Goal: Task Accomplishment & Management: Manage account settings

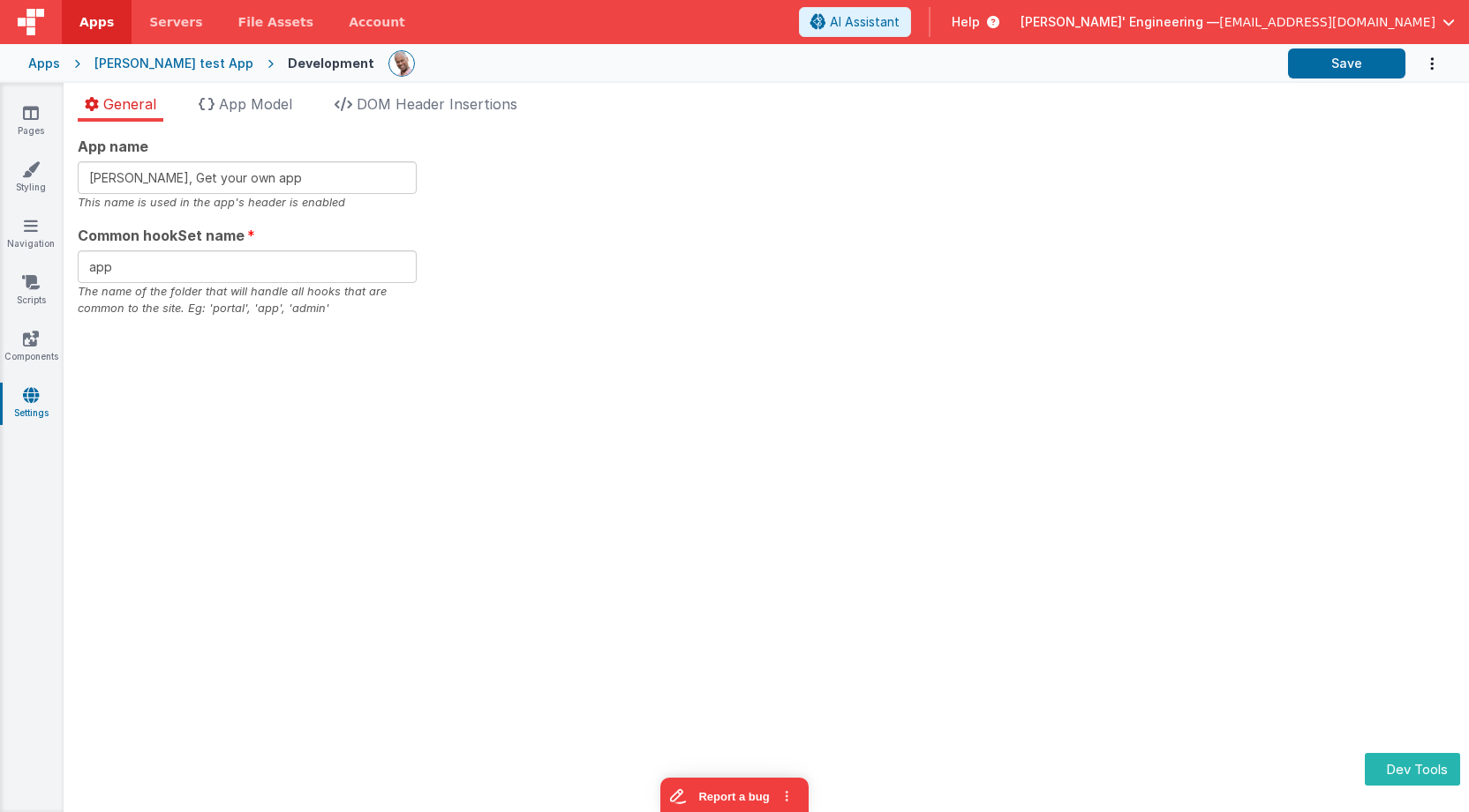
click at [638, 93] on ul "General App Model DOM Header Insertions" at bounding box center [766, 107] width 1405 height 28
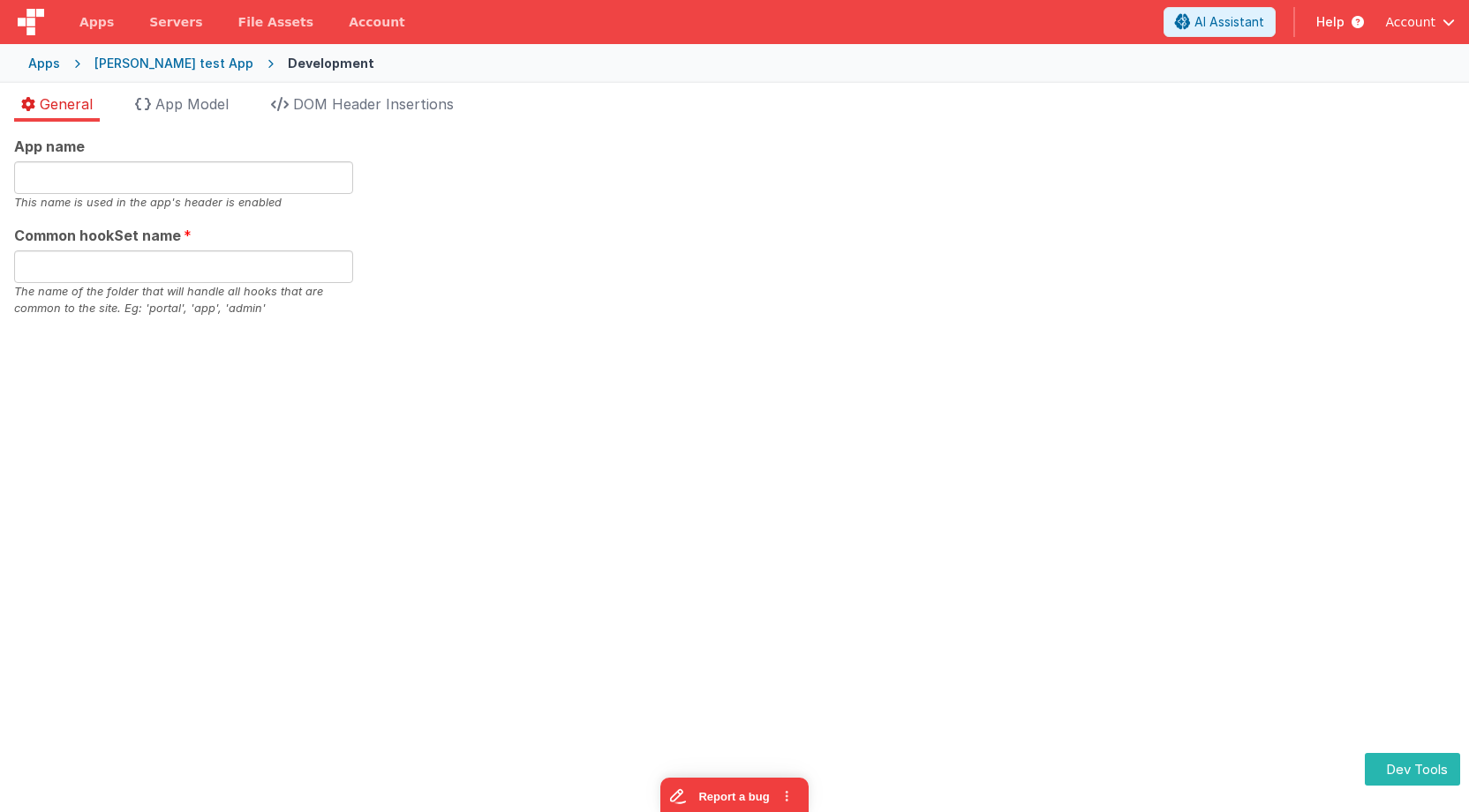
type input "[PERSON_NAME], Get your own app"
type input "app"
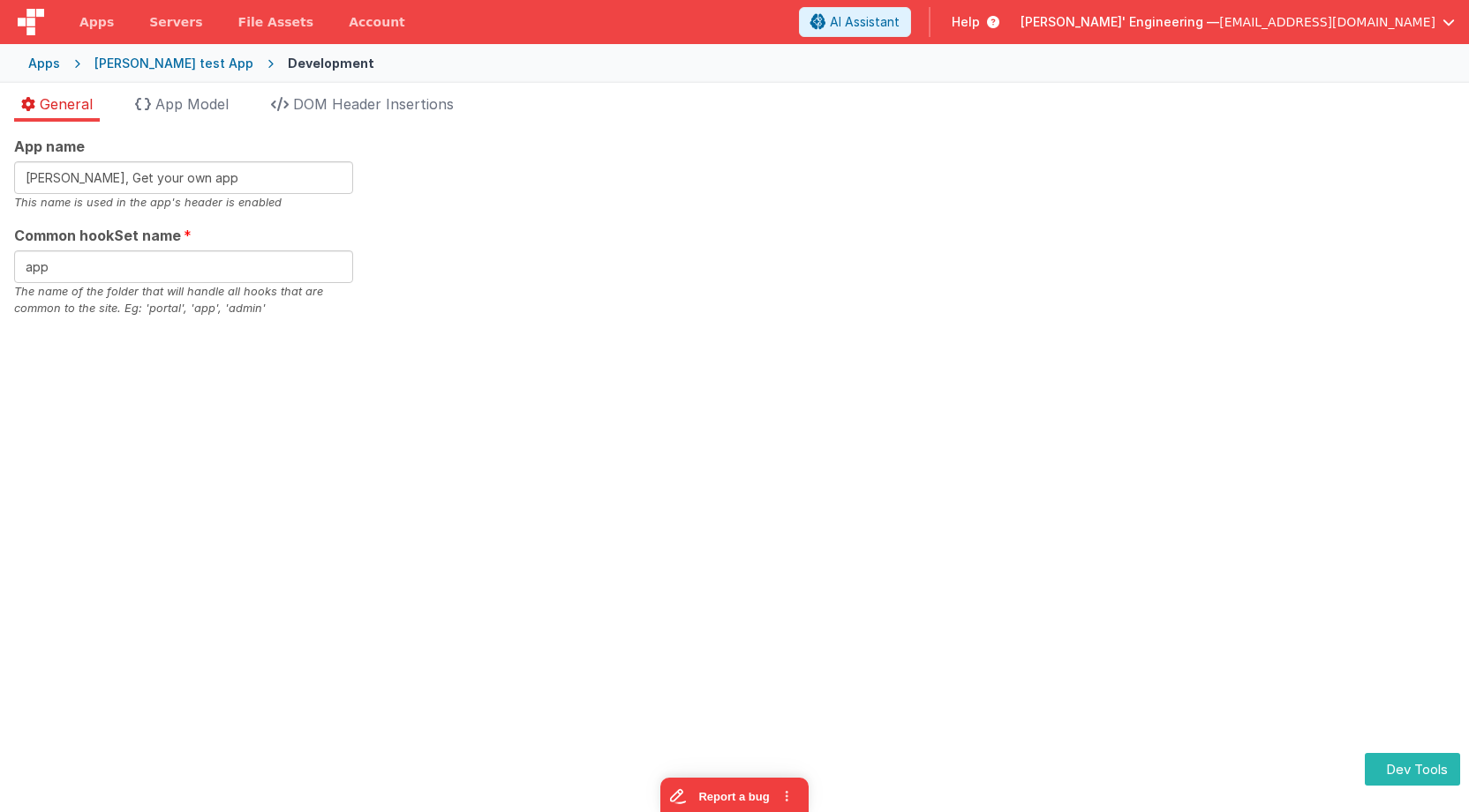
click at [433, 173] on div "App name [PERSON_NAME], Get your own app This name is used in the app's header …" at bounding box center [734, 227] width 1441 height 182
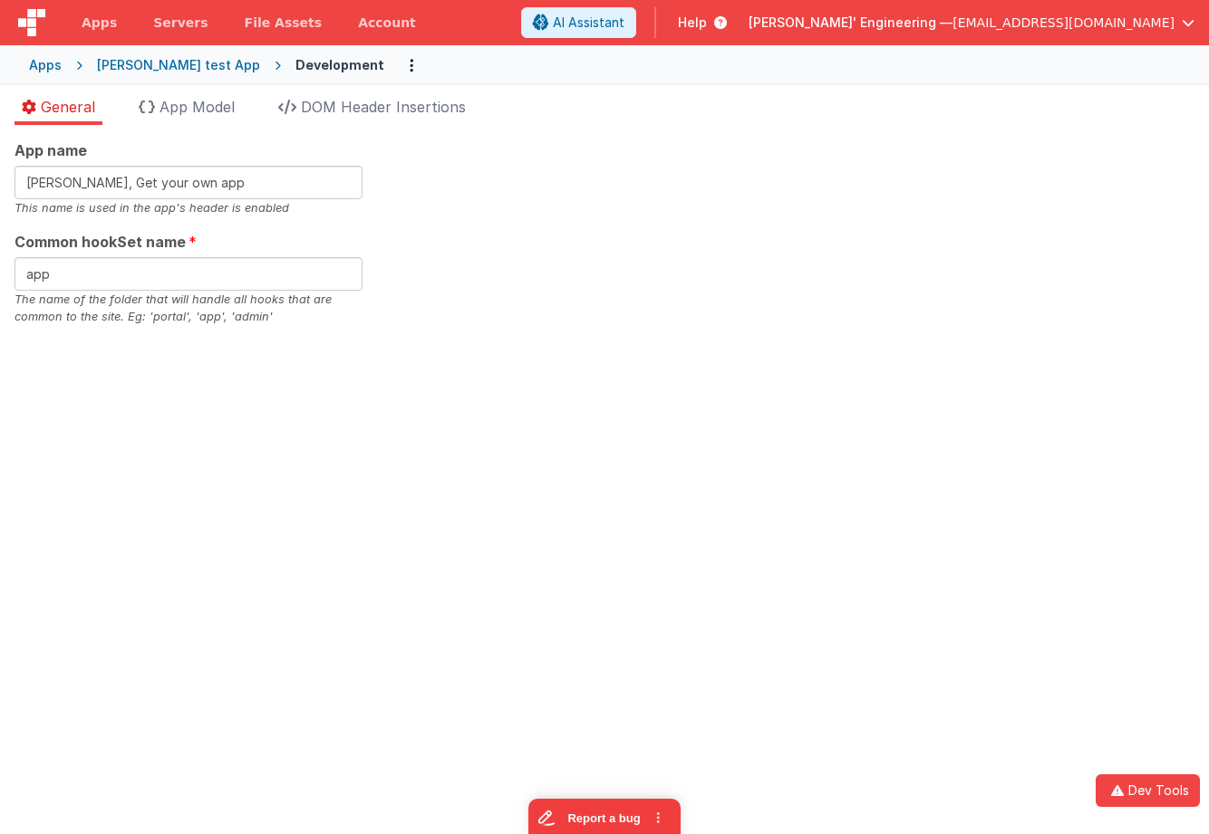
click at [174, 60] on div "[PERSON_NAME] test App" at bounding box center [178, 65] width 163 height 18
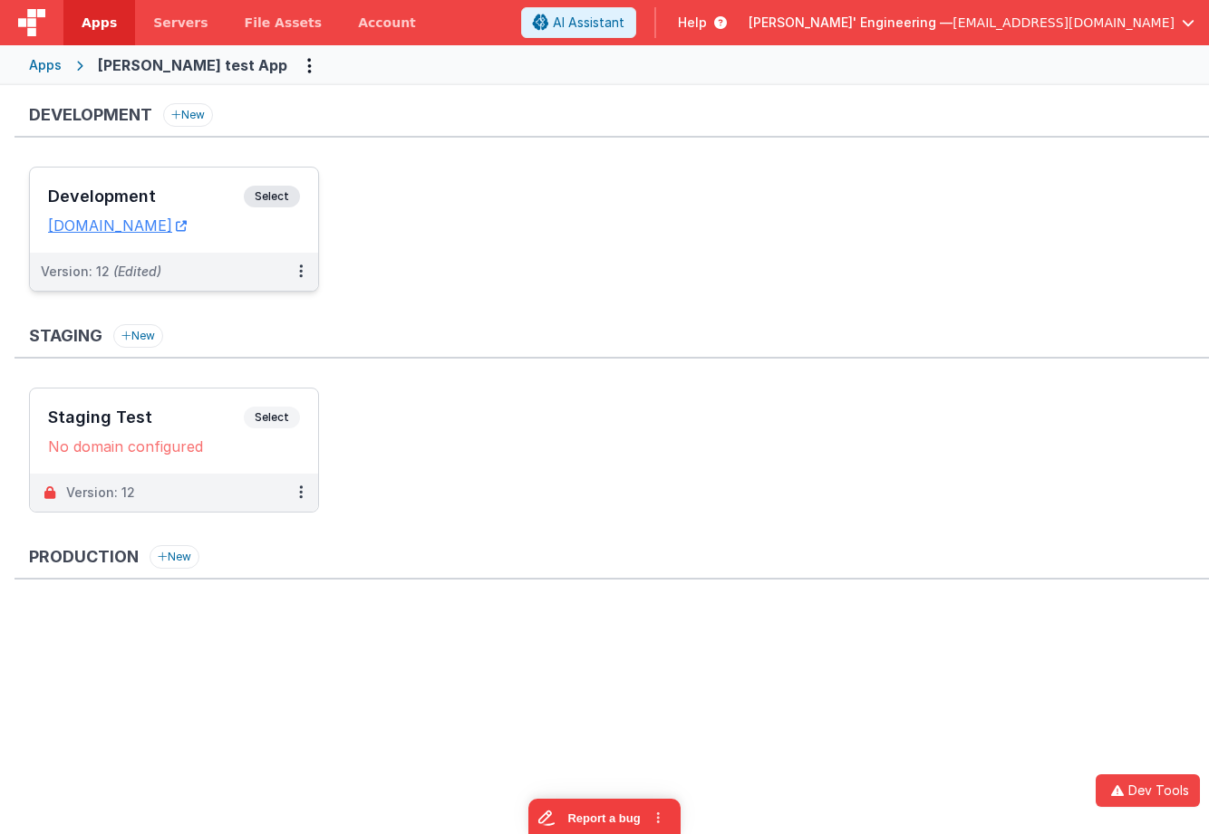
click at [280, 195] on span "Select" at bounding box center [272, 197] width 56 height 22
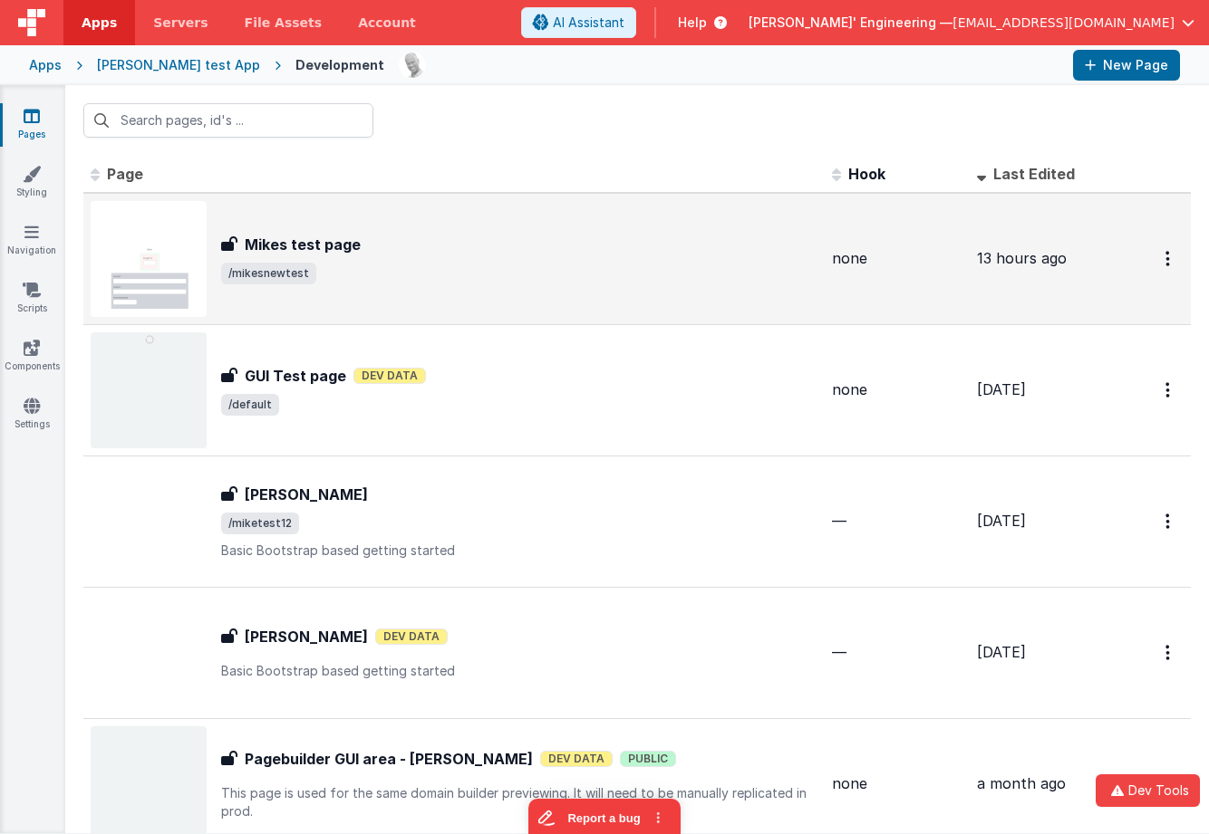
click at [367, 237] on div "Mikes test page" at bounding box center [519, 245] width 596 height 22
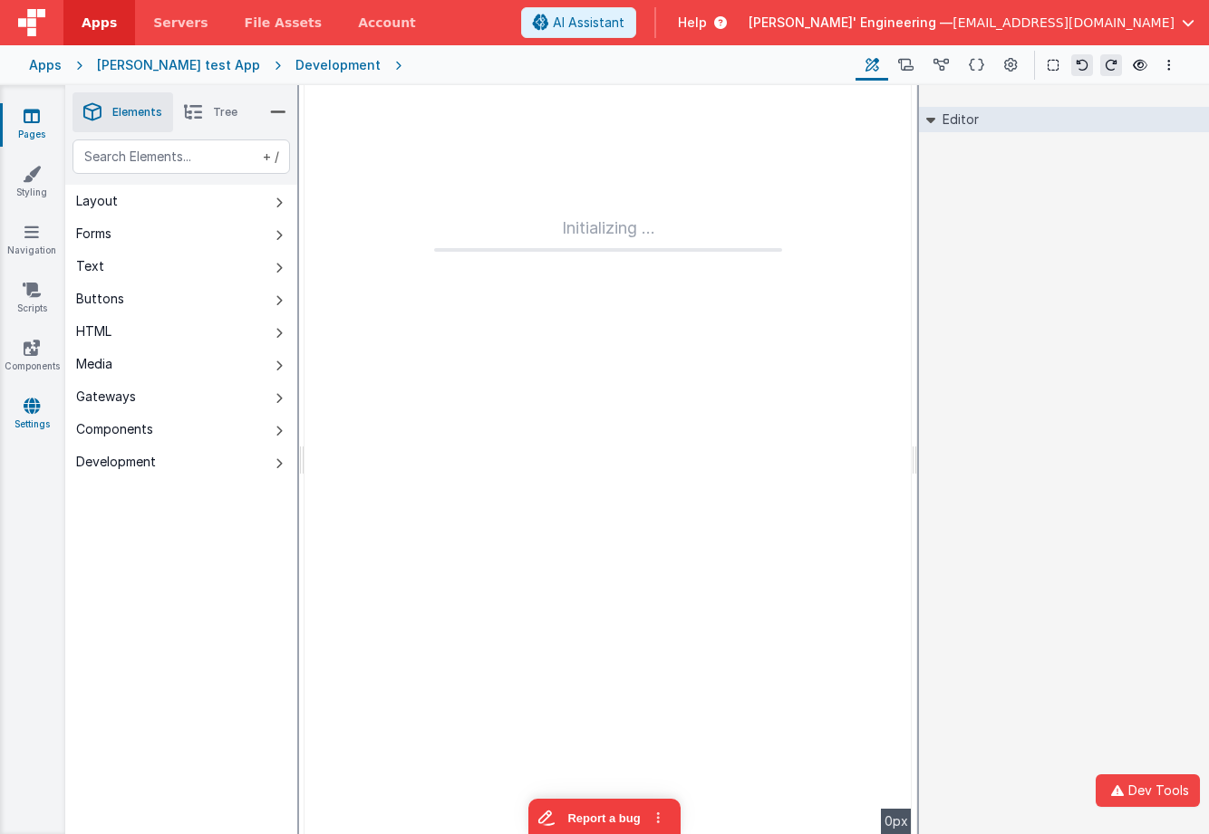
click at [37, 421] on link "Settings" at bounding box center [31, 415] width 65 height 36
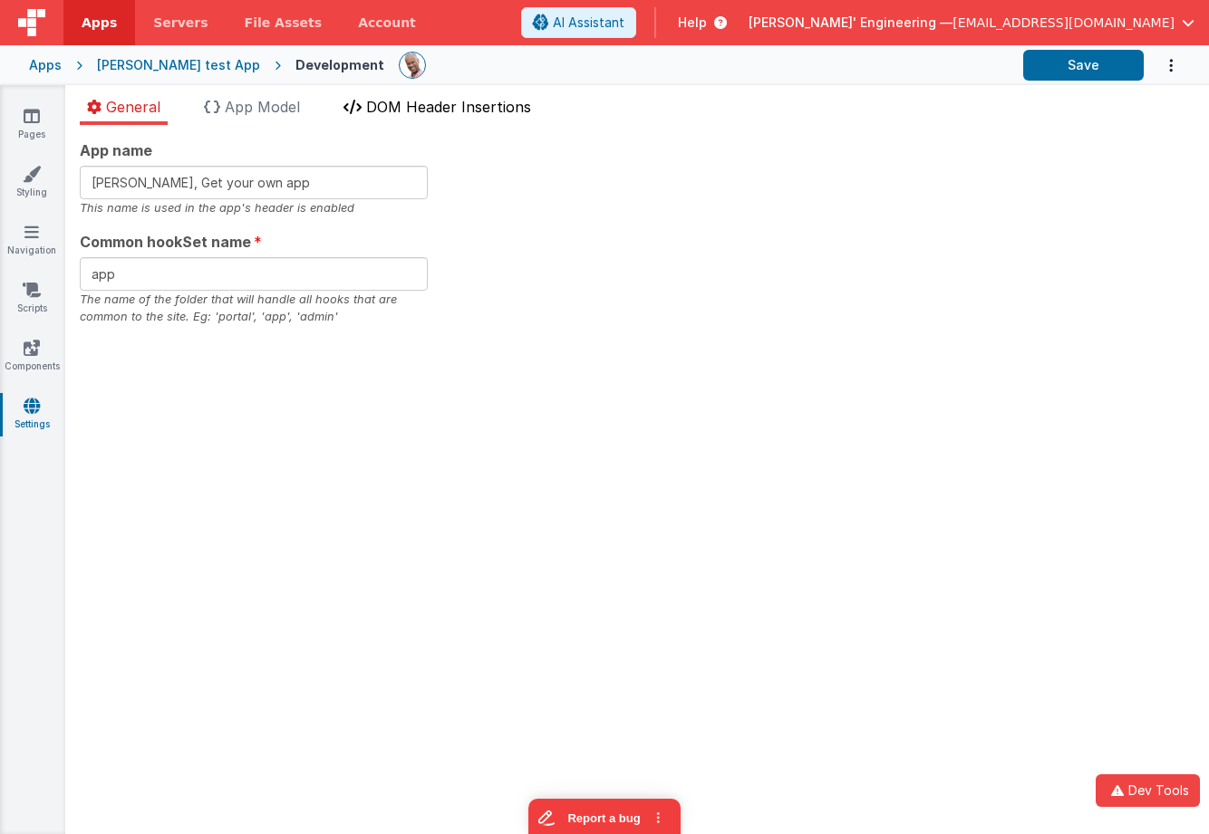
click at [451, 104] on span "DOM Header Insertions" at bounding box center [448, 107] width 165 height 18
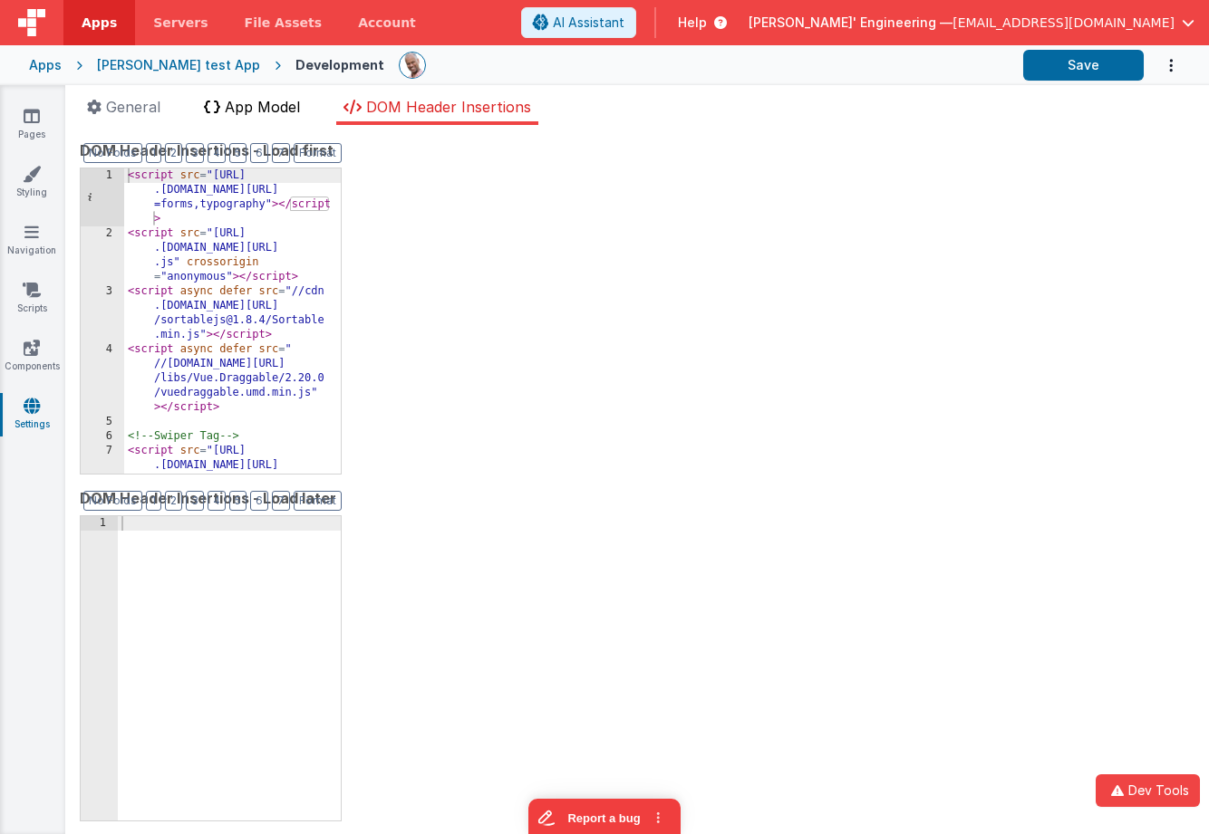
click at [271, 108] on span "App Model" at bounding box center [262, 107] width 75 height 18
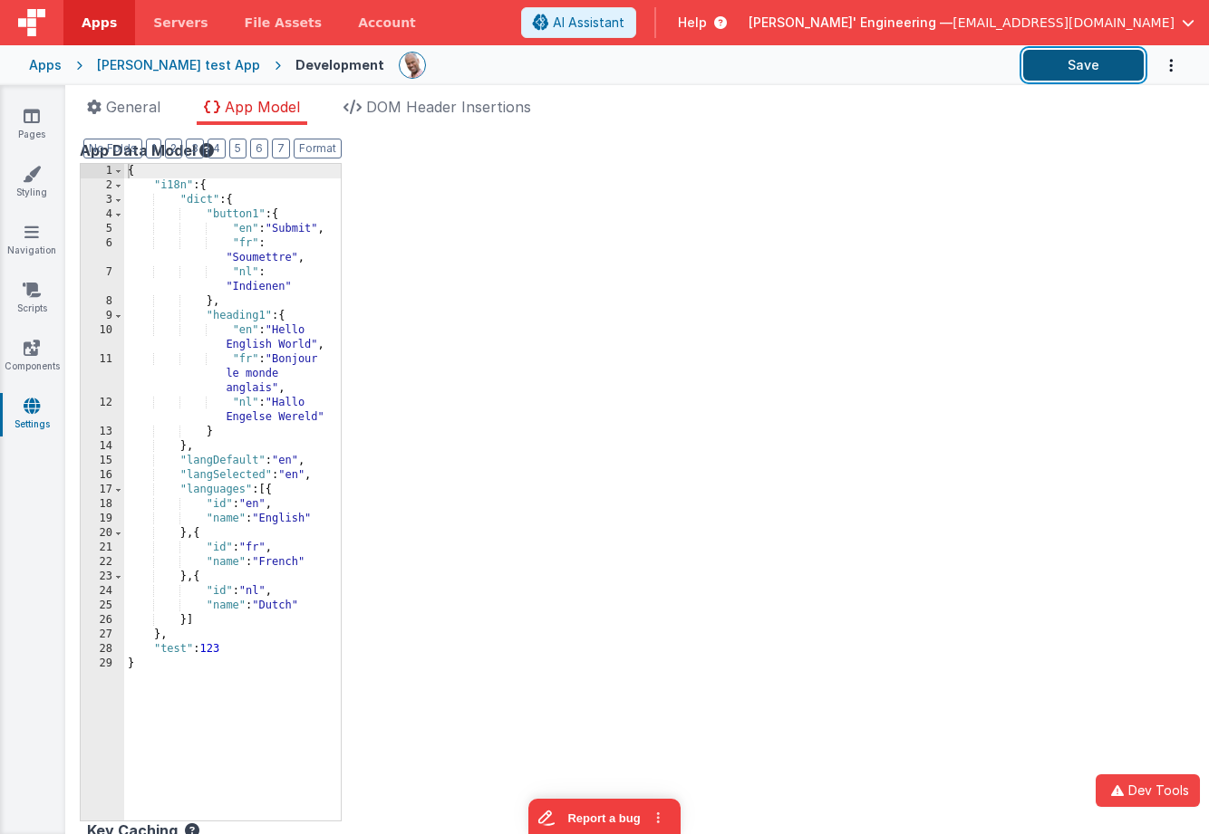
click at [1062, 64] on button "Save" at bounding box center [1083, 65] width 120 height 31
click at [1077, 69] on button "Save" at bounding box center [1083, 65] width 120 height 31
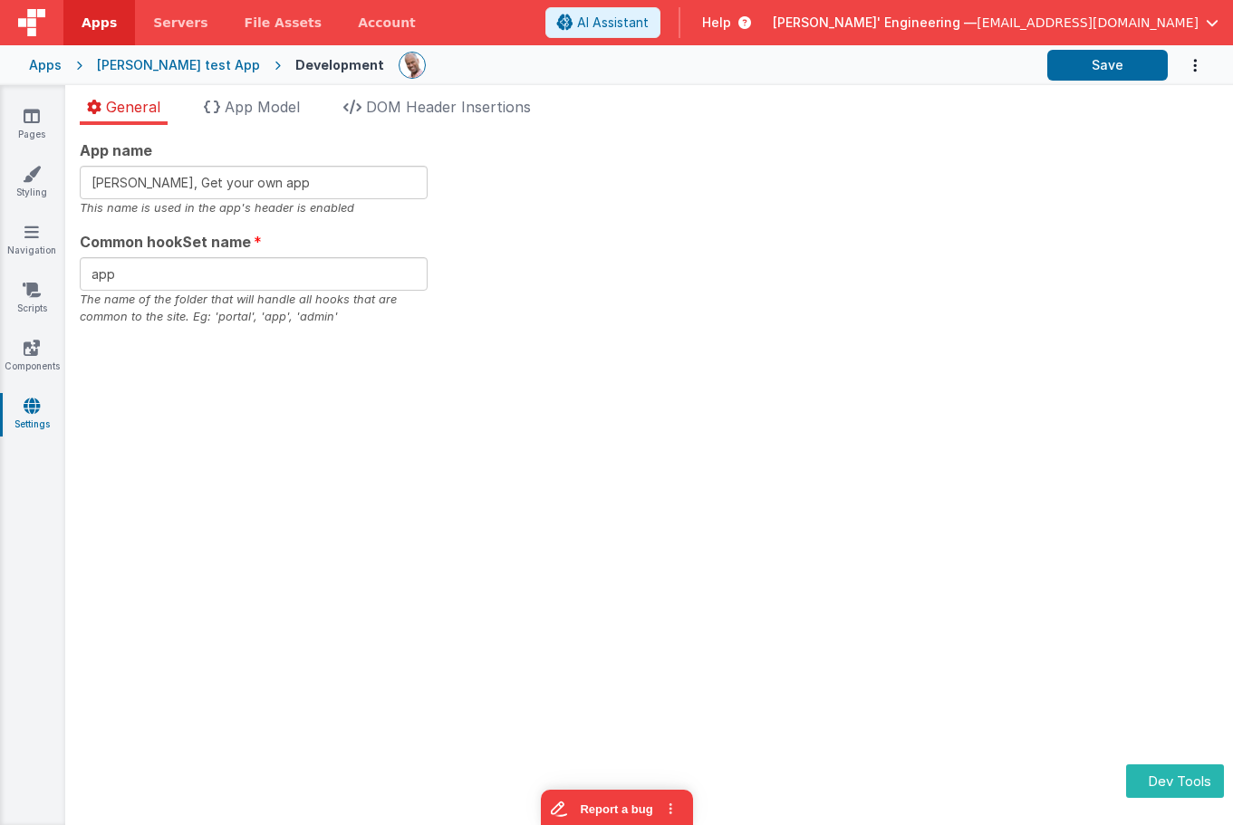
click at [781, 328] on div "App name Charles GUI, Get your own app This name is used in the app's header is…" at bounding box center [649, 475] width 1168 height 700
click at [751, 117] on ul "General App Model DOM Header Insertions" at bounding box center [649, 110] width 1168 height 29
click at [1082, 75] on button "Save" at bounding box center [1107, 65] width 120 height 31
click at [409, 100] on span "DOM Header Insertions" at bounding box center [448, 107] width 165 height 18
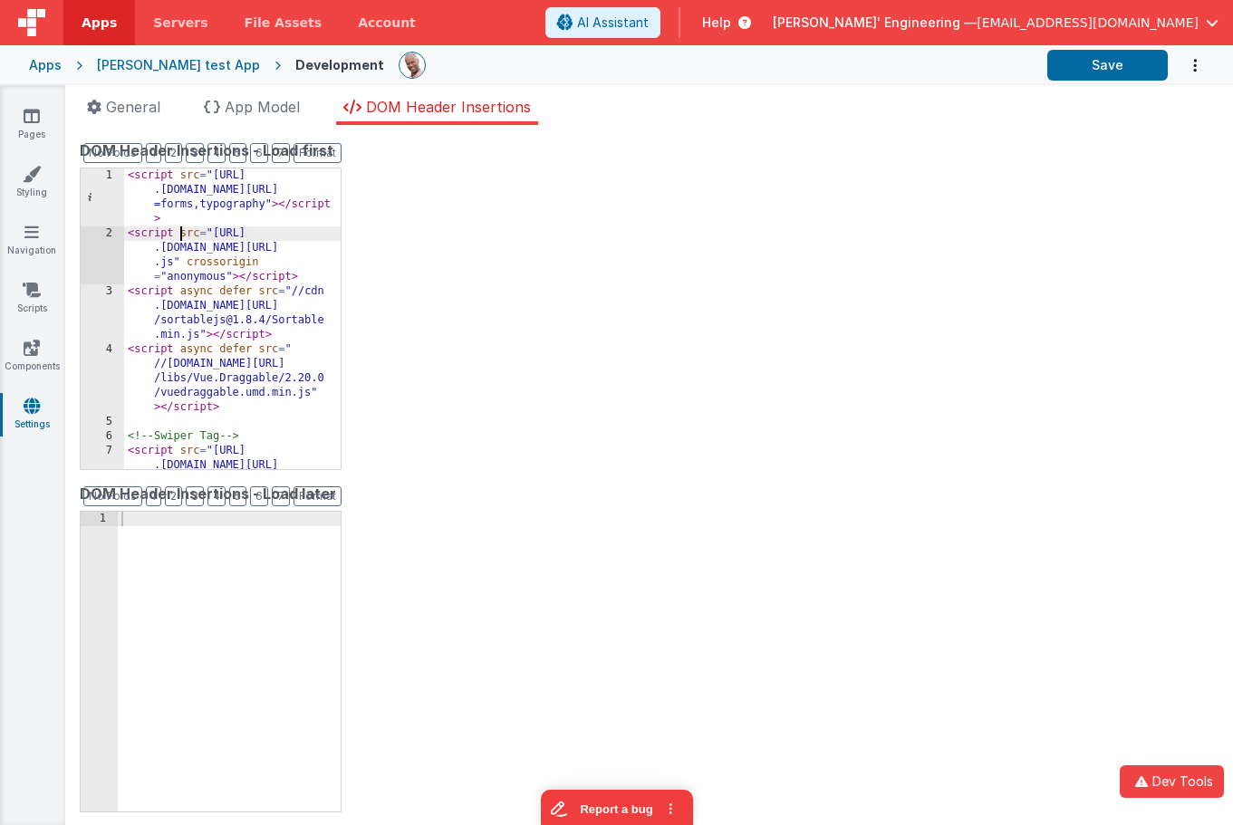
click at [182, 237] on div "< script src = "https://cdn .tailwindcss.com?plugins =forms,typography" > </ sc…" at bounding box center [232, 377] width 217 height 417
click at [636, 239] on div "DOM Header Insertions - Load first Format 7 6 5 4 3 2 1 No Folds 1 2 3 4 5 6 7 …" at bounding box center [649, 475] width 1139 height 671
click at [1097, 71] on button "Save" at bounding box center [1107, 65] width 120 height 31
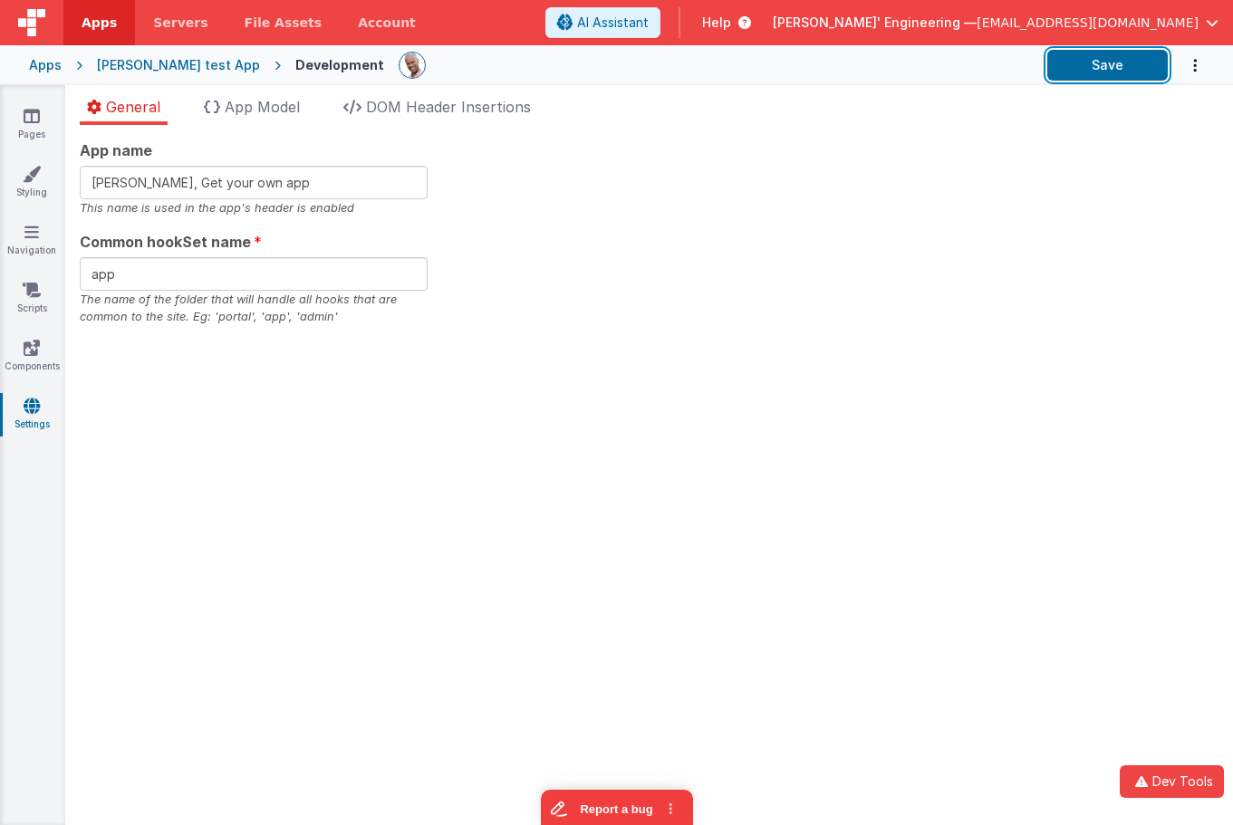
click at [1081, 489] on div "App name Charles GUI, Get your own app This name is used in the app's header is…" at bounding box center [649, 475] width 1168 height 700
click at [1166, 783] on button "Dev Tools" at bounding box center [1172, 782] width 104 height 33
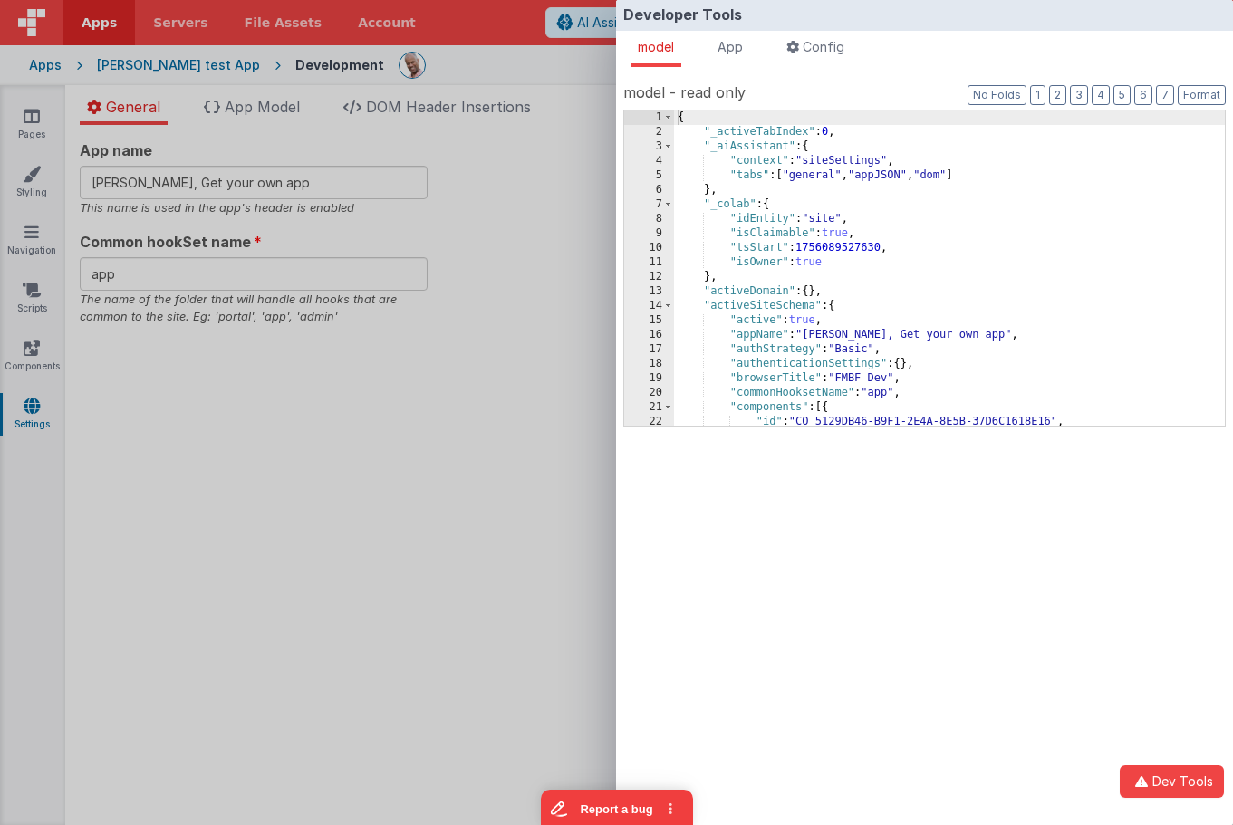
click at [537, 147] on div "Developer Tools model App Params Log (3) Misc Windows Config model - read only …" at bounding box center [616, 412] width 1233 height 825
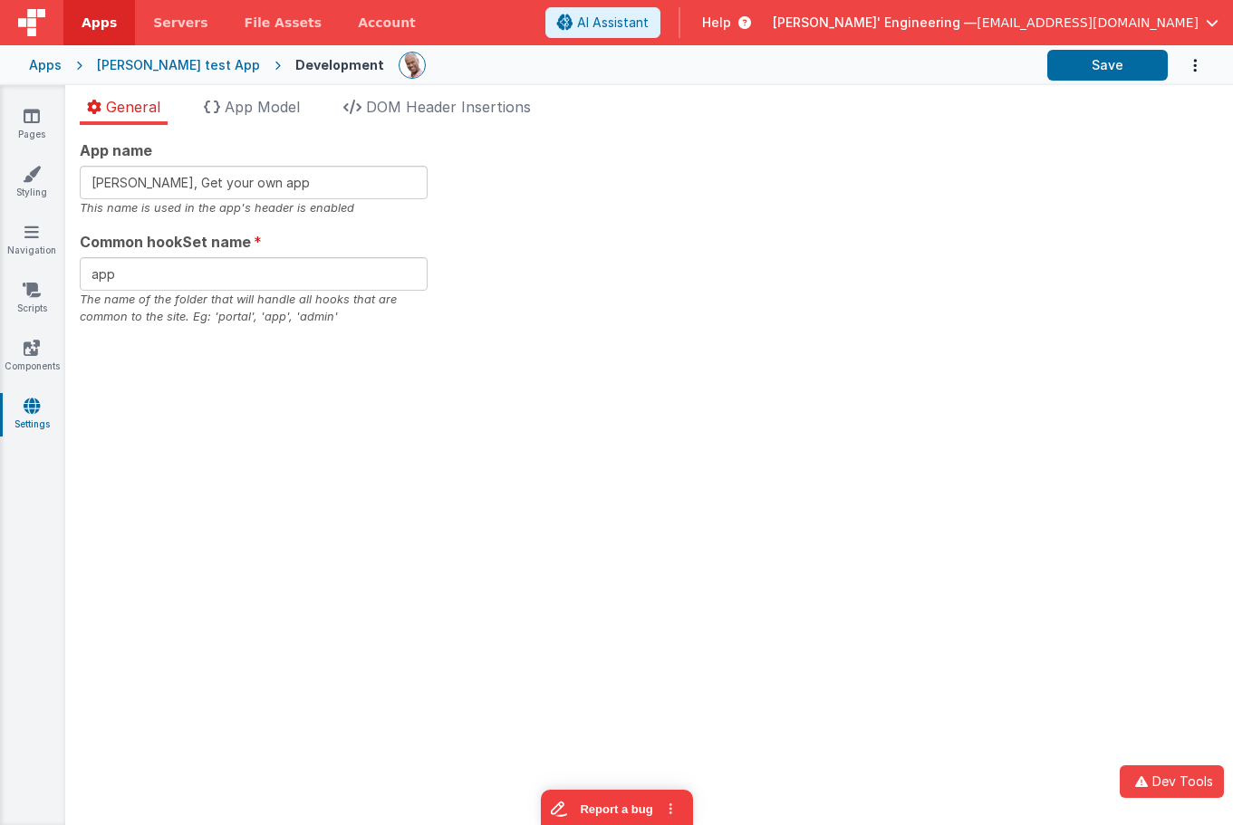
click at [1108, 230] on div "App name Charles GUI, Get your own app This name is used in the app's header is…" at bounding box center [649, 233] width 1139 height 187
click at [1099, 76] on button "Save" at bounding box center [1107, 65] width 120 height 31
drag, startPoint x: 1138, startPoint y: 166, endPoint x: 1115, endPoint y: 114, distance: 56.4
click at [1138, 165] on div "App name Charles GUI, Get your own app This name is used in the app's header is…" at bounding box center [649, 233] width 1139 height 187
click at [1103, 77] on button "Save" at bounding box center [1107, 65] width 120 height 31
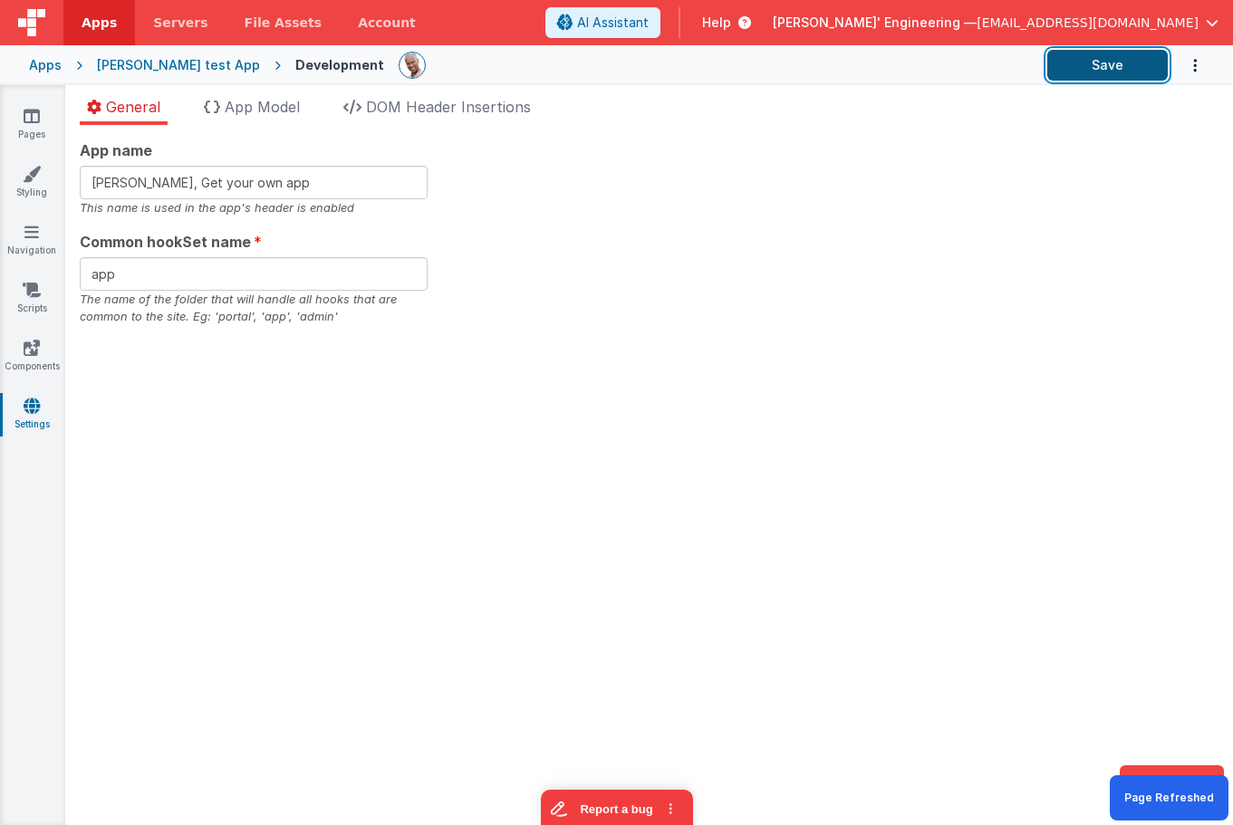
click at [1127, 70] on button "Save" at bounding box center [1107, 65] width 120 height 31
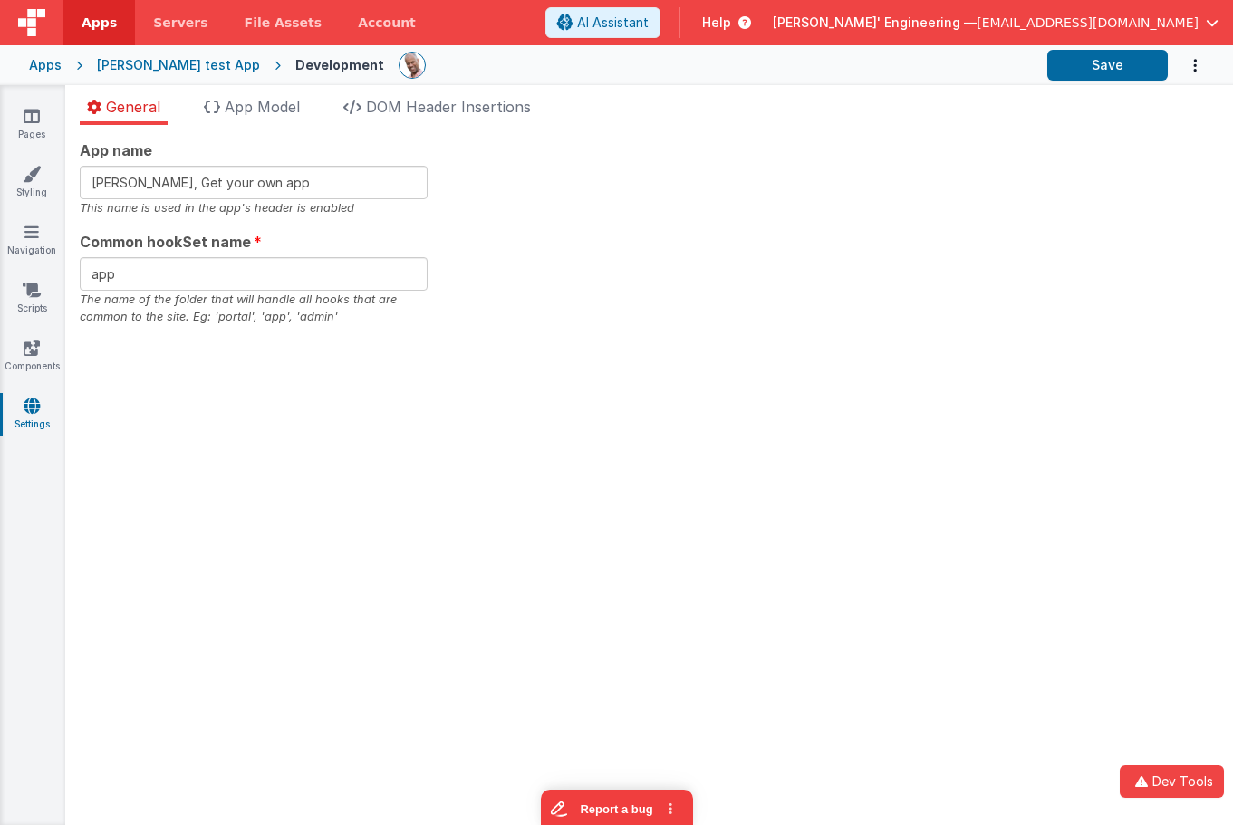
drag, startPoint x: 973, startPoint y: 159, endPoint x: 1003, endPoint y: 141, distance: 35.0
click at [973, 159] on div "App name Charles GUI, Get your own app This name is used in the app's header is…" at bounding box center [649, 233] width 1139 height 187
click at [1083, 75] on button "Save" at bounding box center [1107, 65] width 120 height 31
click at [1094, 63] on button "Save" at bounding box center [1107, 65] width 120 height 31
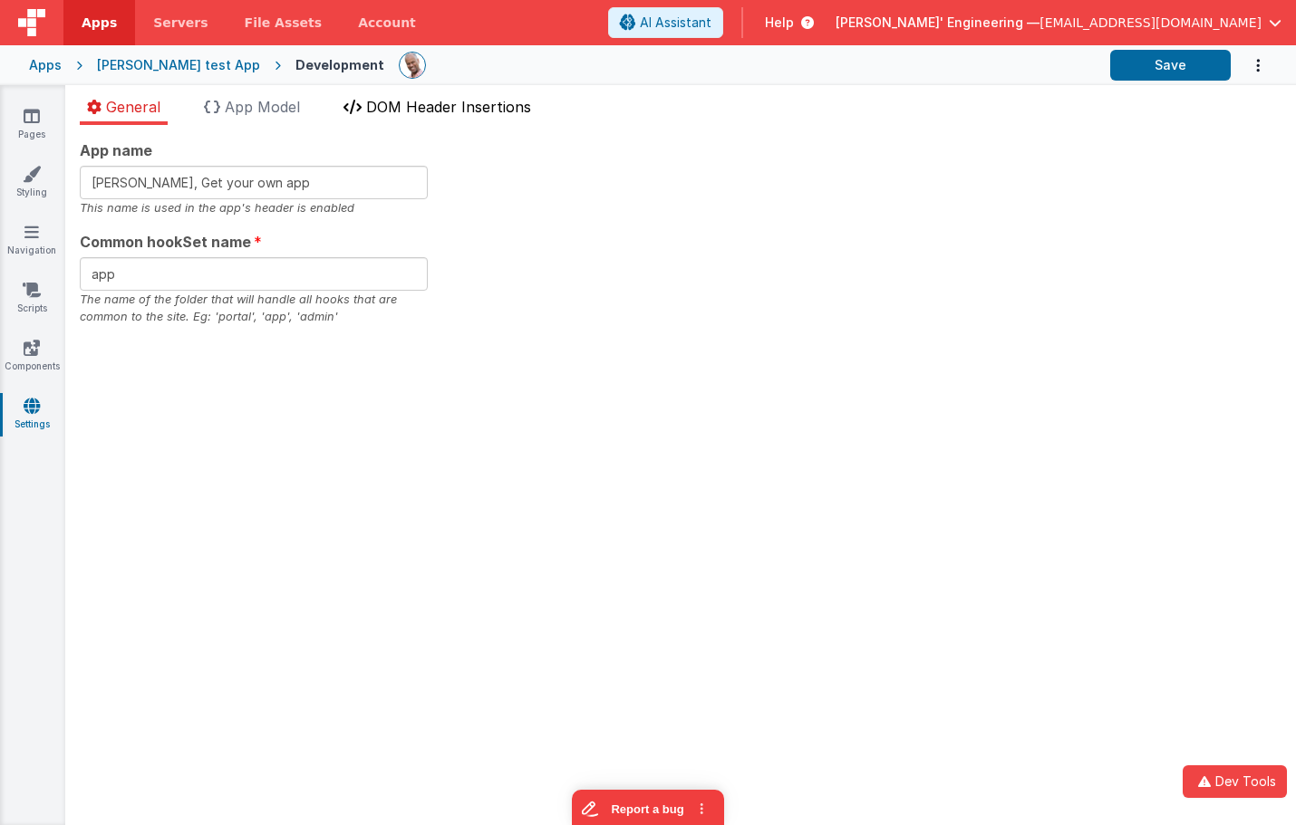
click at [525, 110] on span "DOM Header Insertions" at bounding box center [448, 107] width 165 height 18
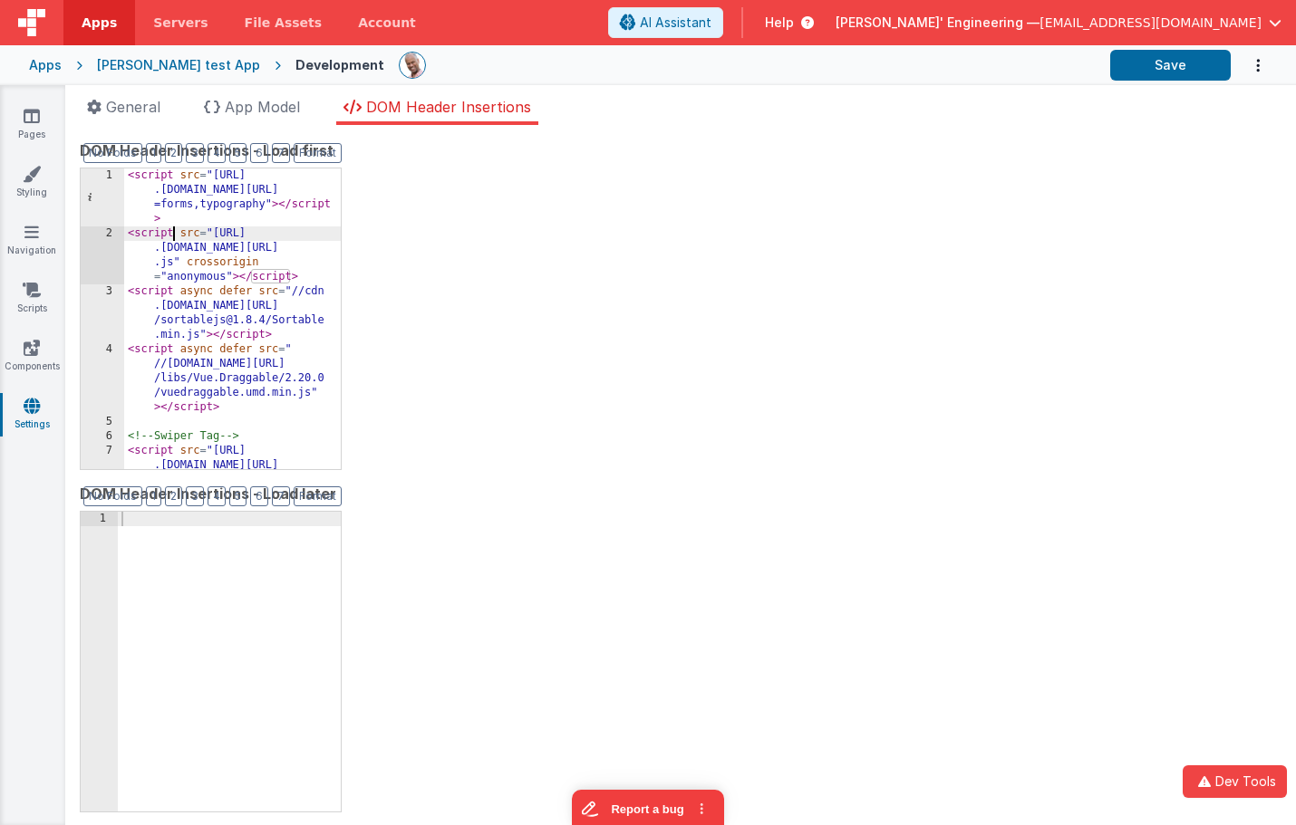
click at [175, 235] on div "< script src = "https://cdn .tailwindcss.com?plugins =forms,typography" > </ sc…" at bounding box center [232, 377] width 217 height 417
click at [1124, 63] on button "Save" at bounding box center [1170, 65] width 120 height 31
